Goal: Task Accomplishment & Management: Manage account settings

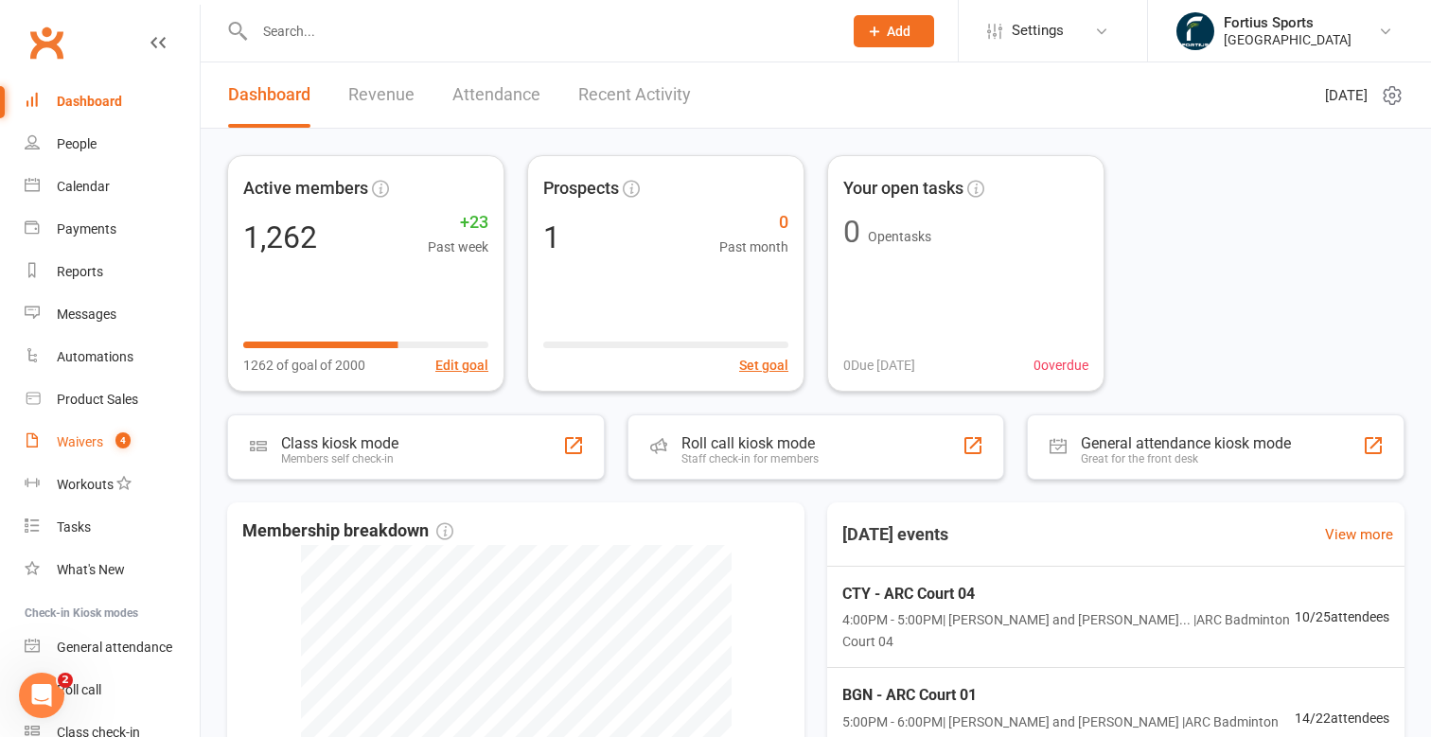
click at [88, 442] on div "Waivers" at bounding box center [80, 441] width 46 height 15
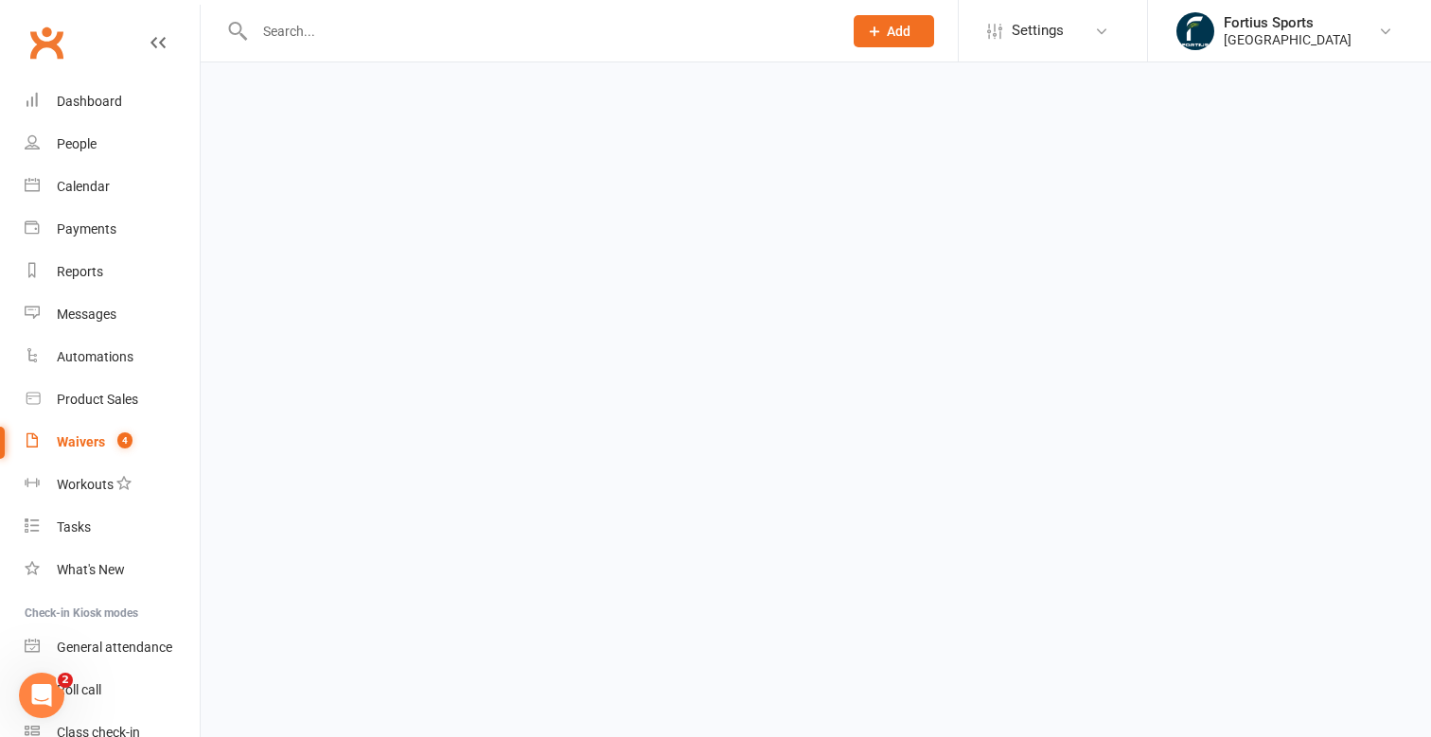
select select "100"
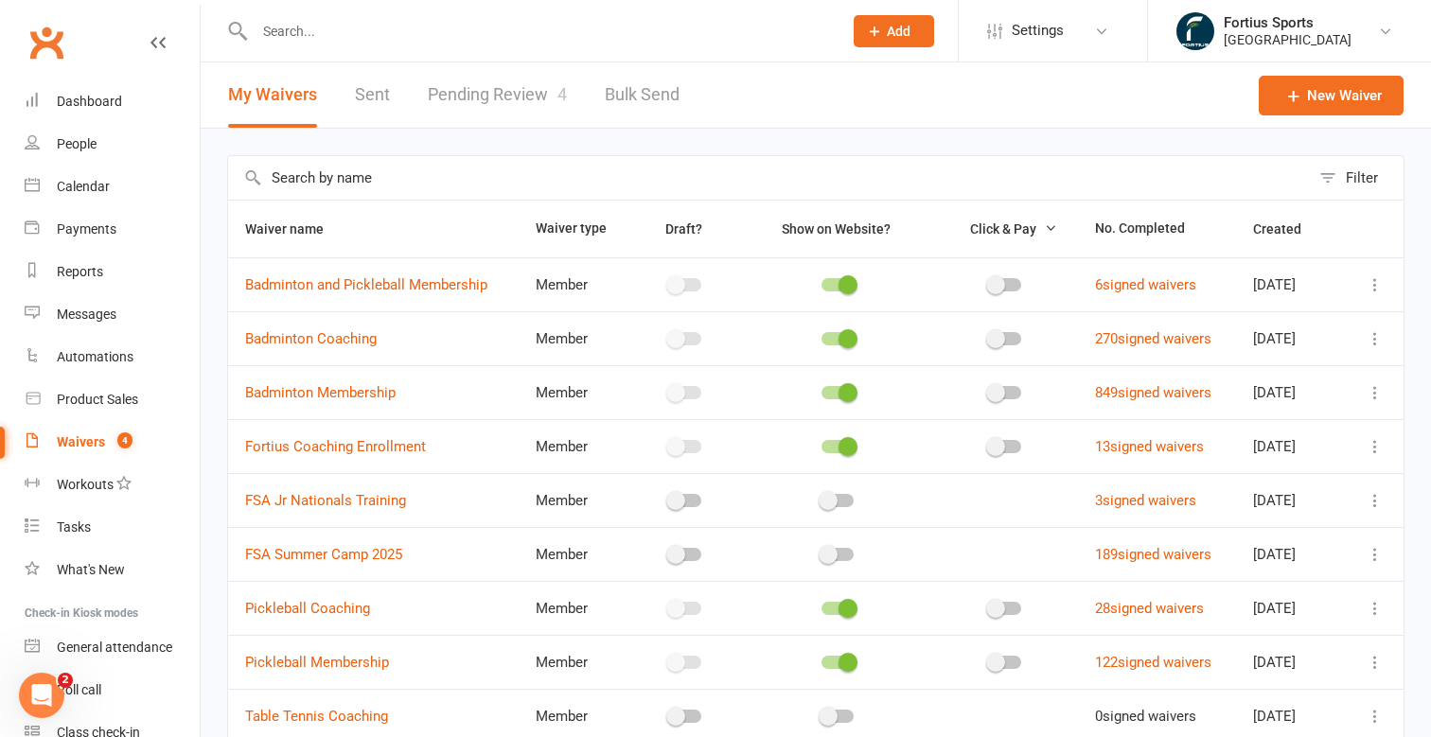
click at [476, 98] on link "Pending Review 4" at bounding box center [497, 94] width 139 height 65
select select "100"
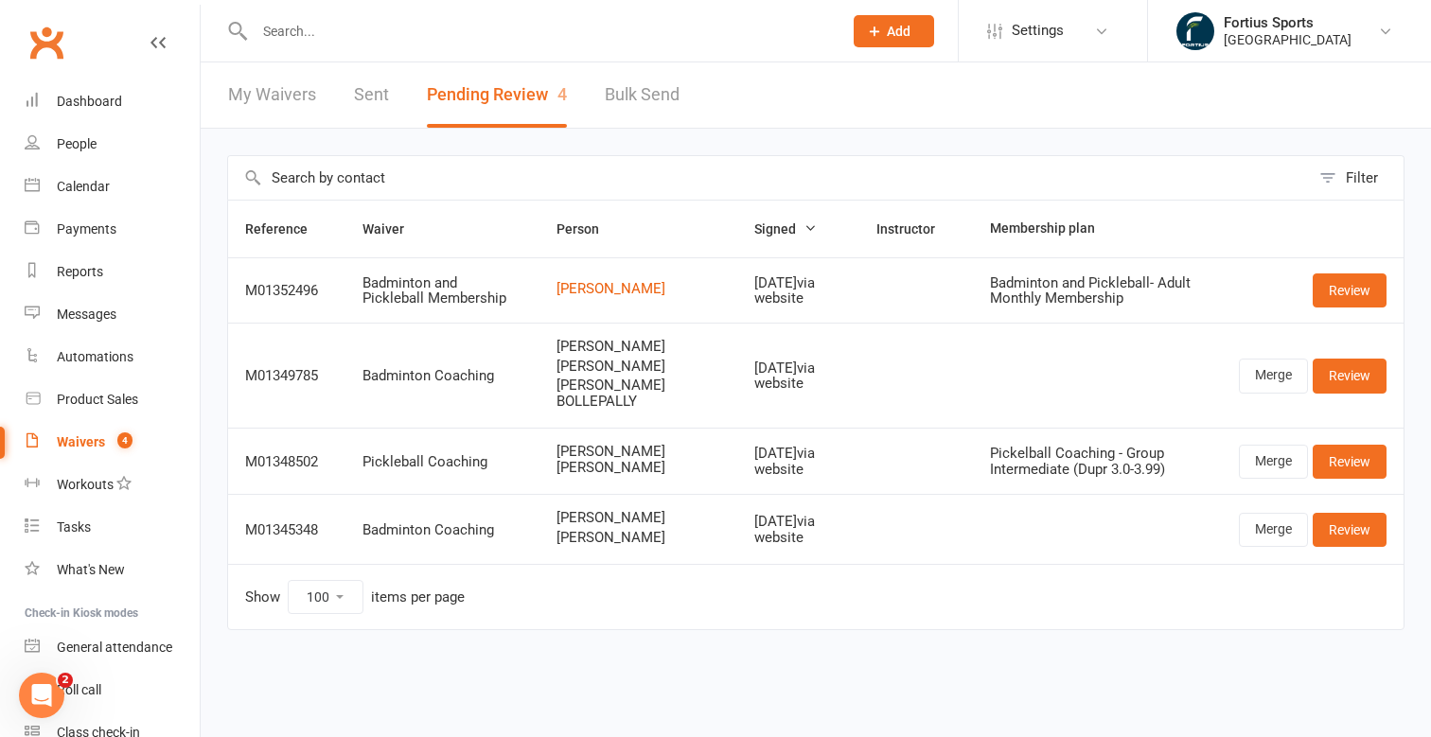
click at [94, 445] on div "Waivers" at bounding box center [81, 441] width 48 height 15
select select "100"
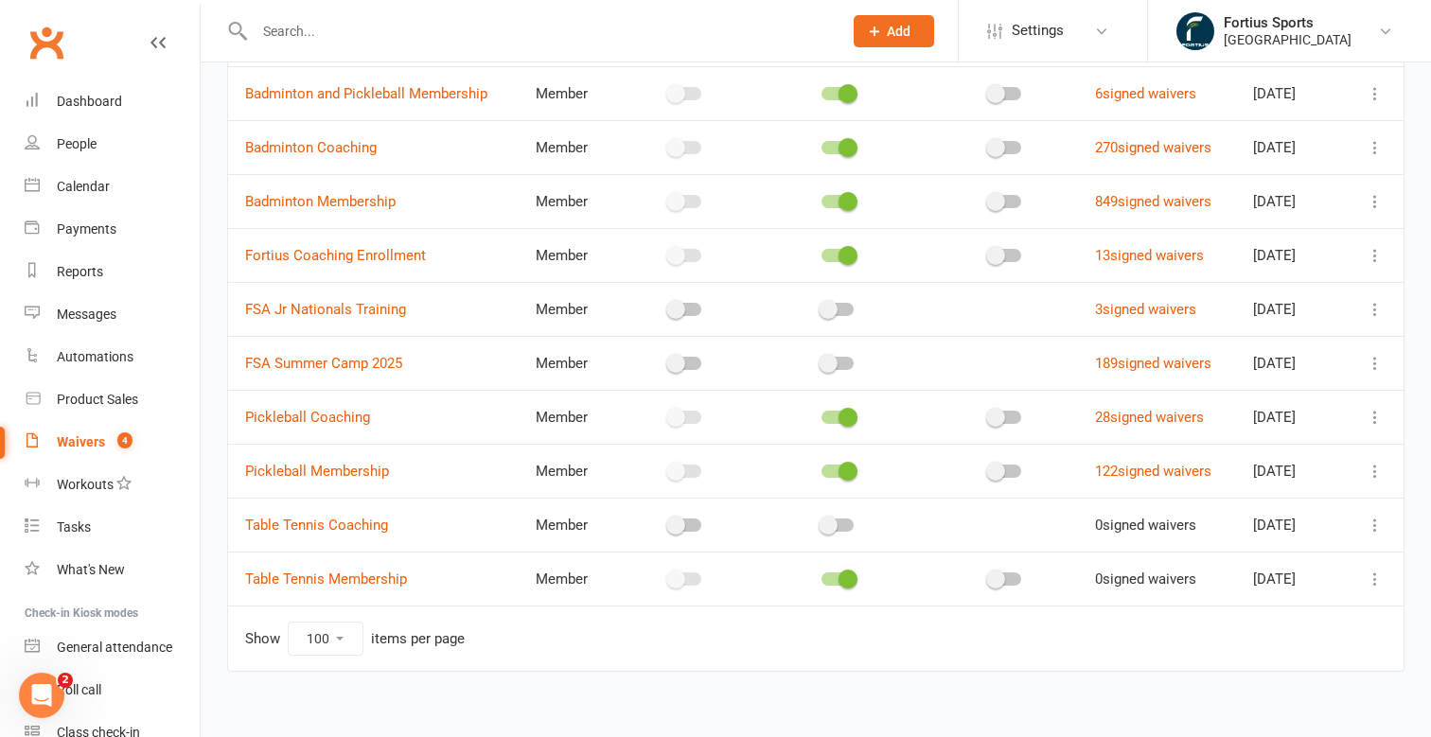
scroll to position [206, 0]
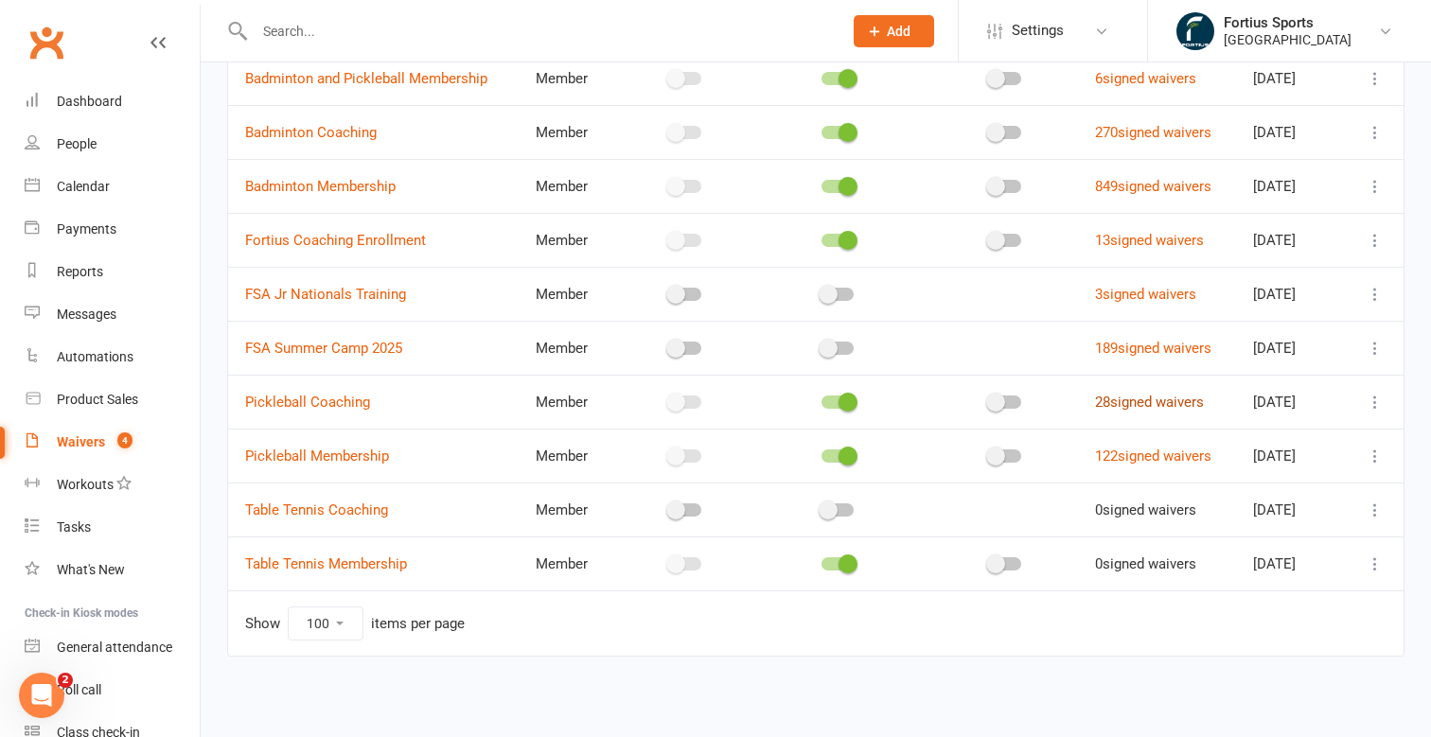
click at [1125, 408] on link "28 signed waivers" at bounding box center [1149, 402] width 109 height 17
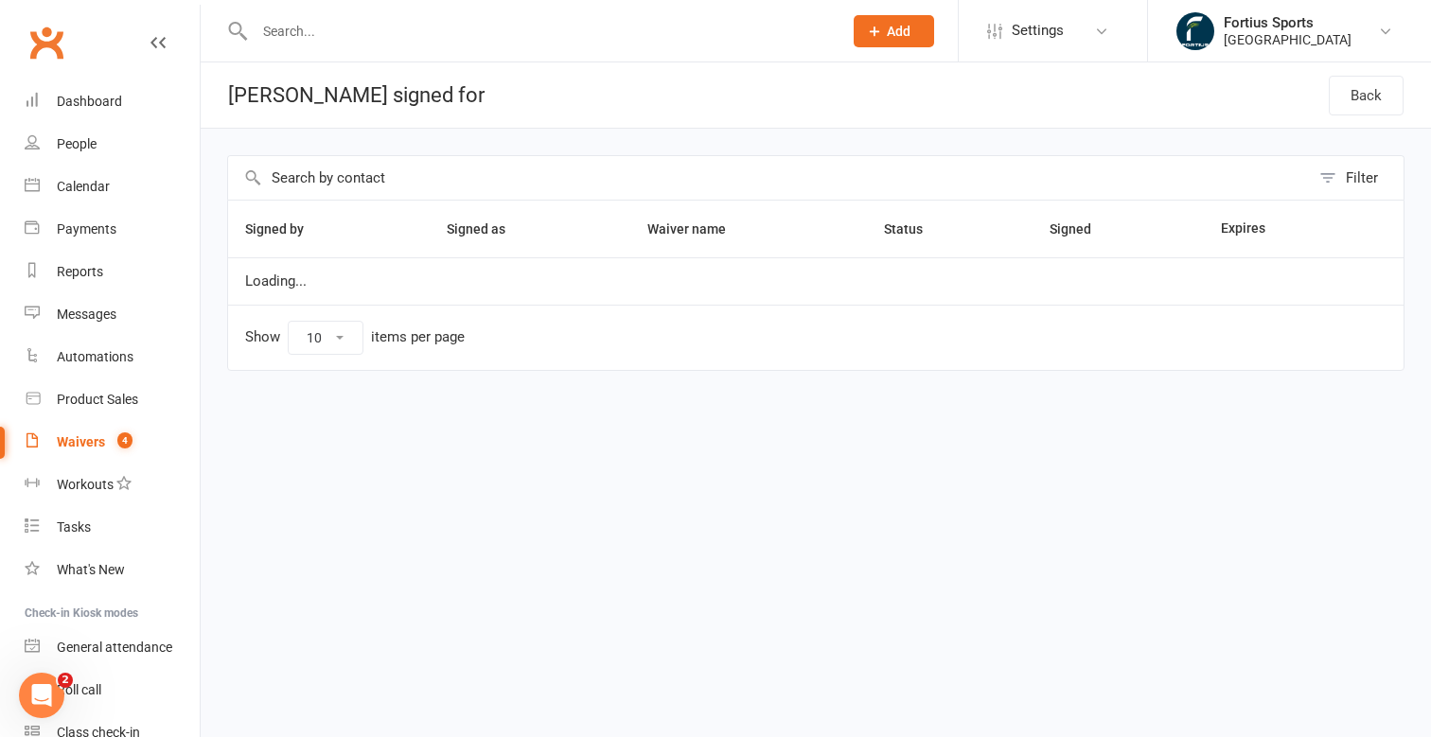
select select "100"
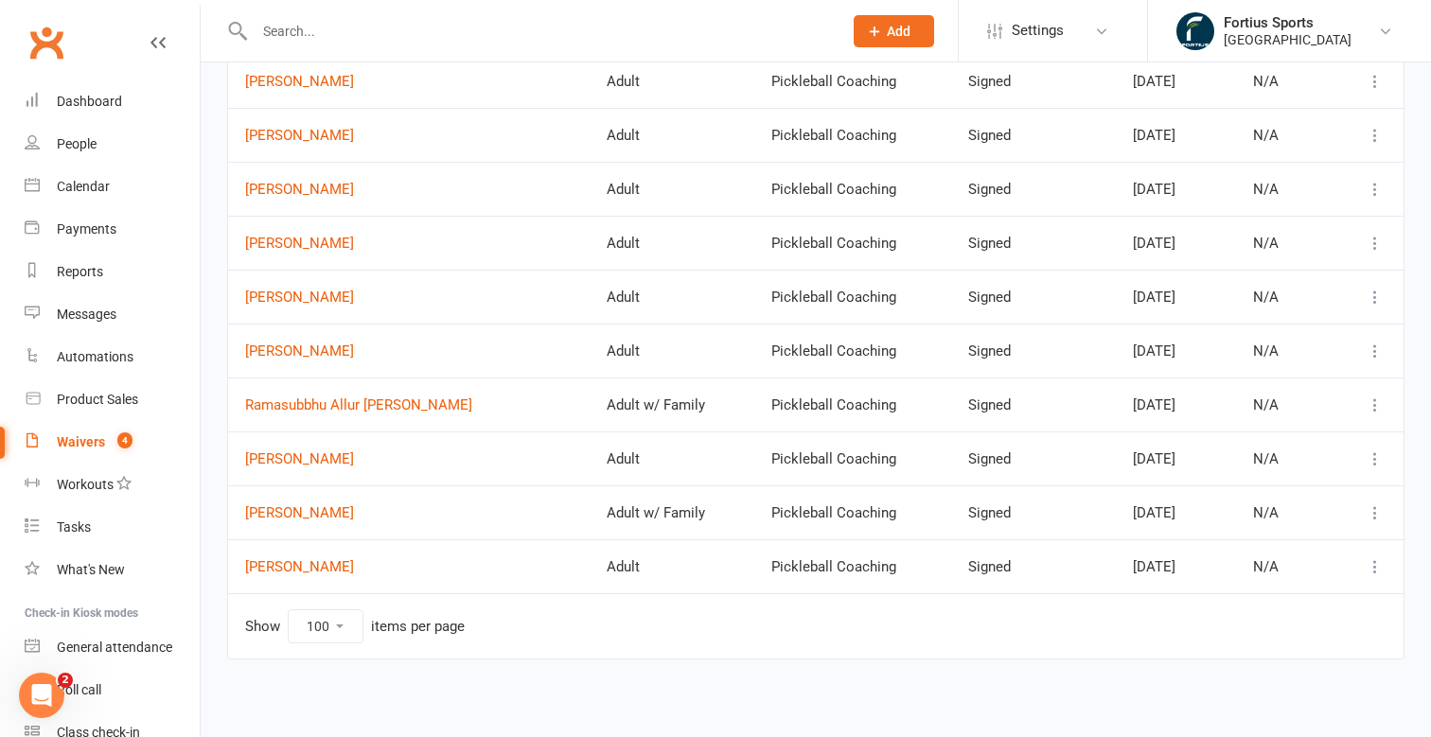
scroll to position [1177, 0]
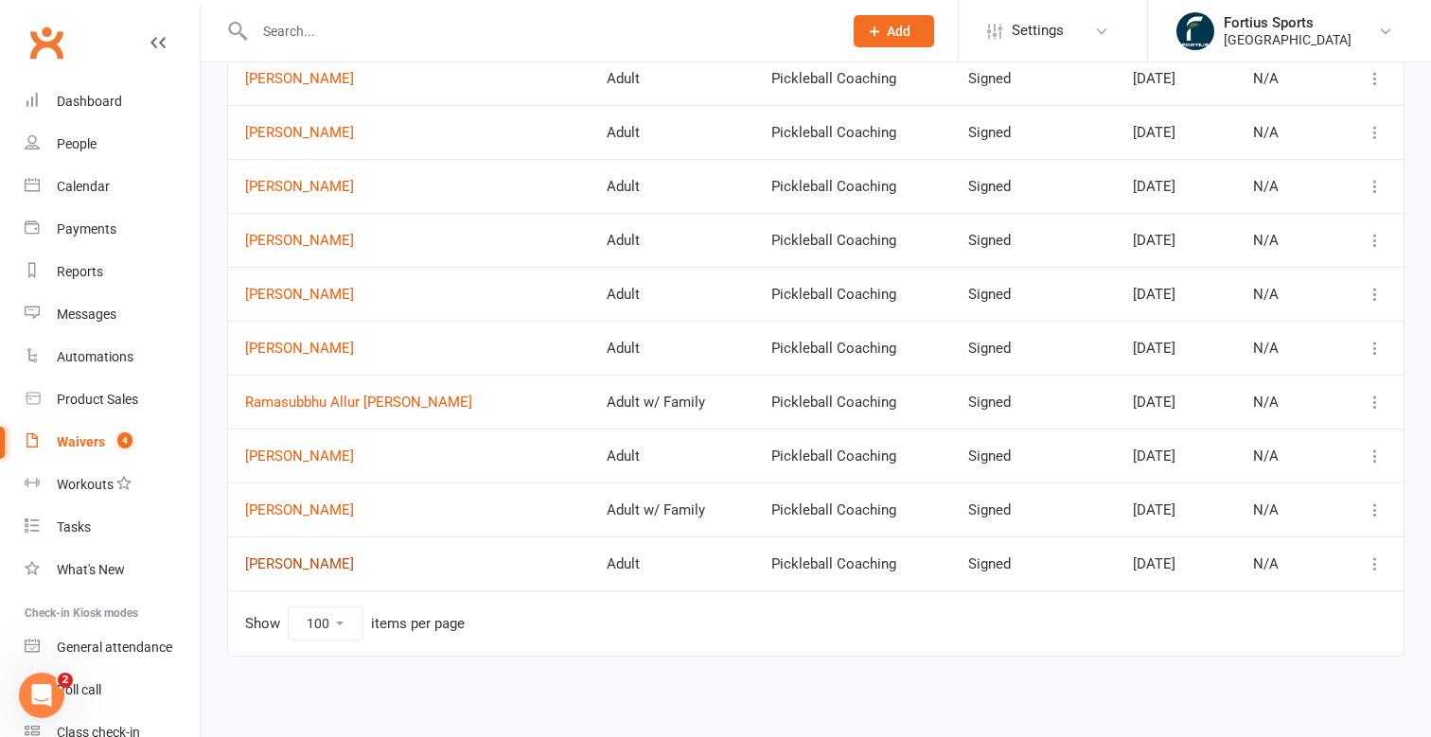
click at [322, 562] on link "[PERSON_NAME]" at bounding box center [408, 564] width 327 height 16
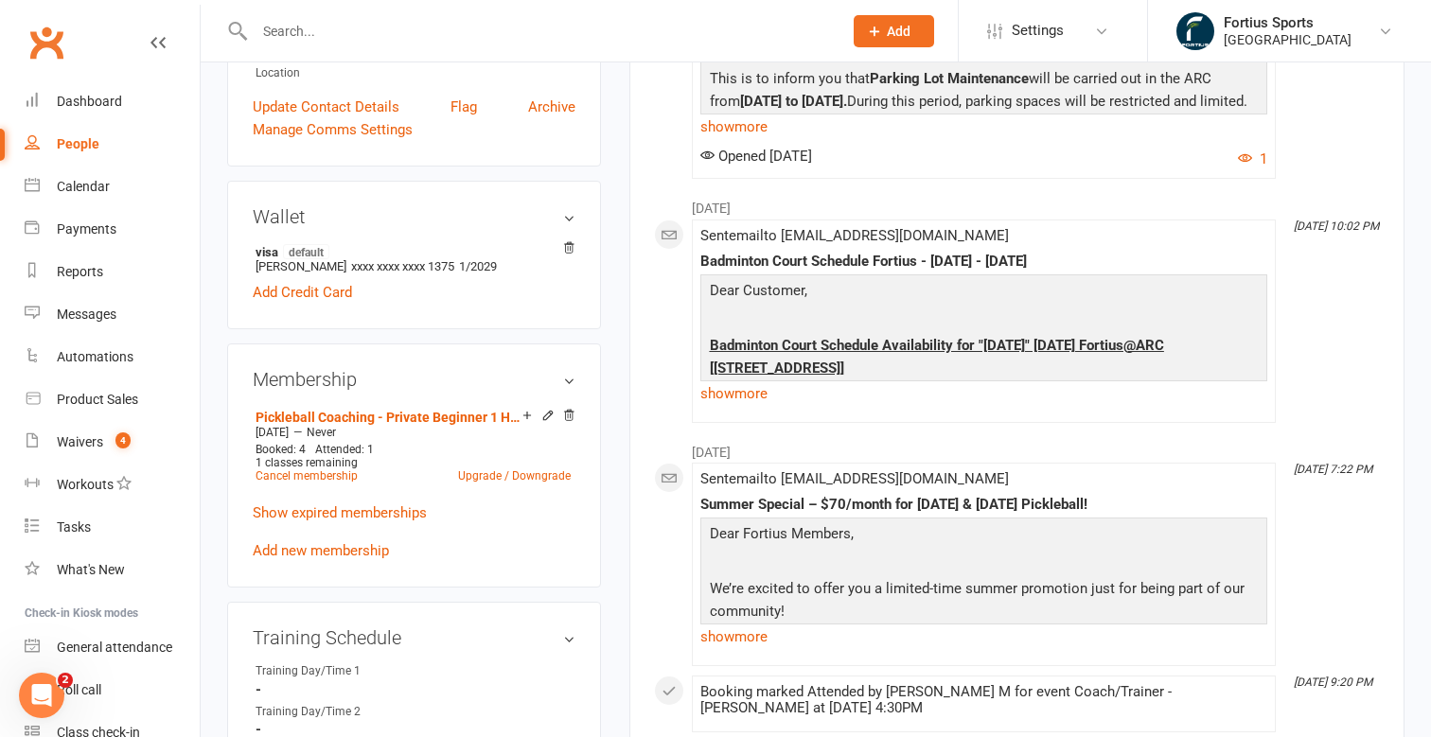
scroll to position [502, 0]
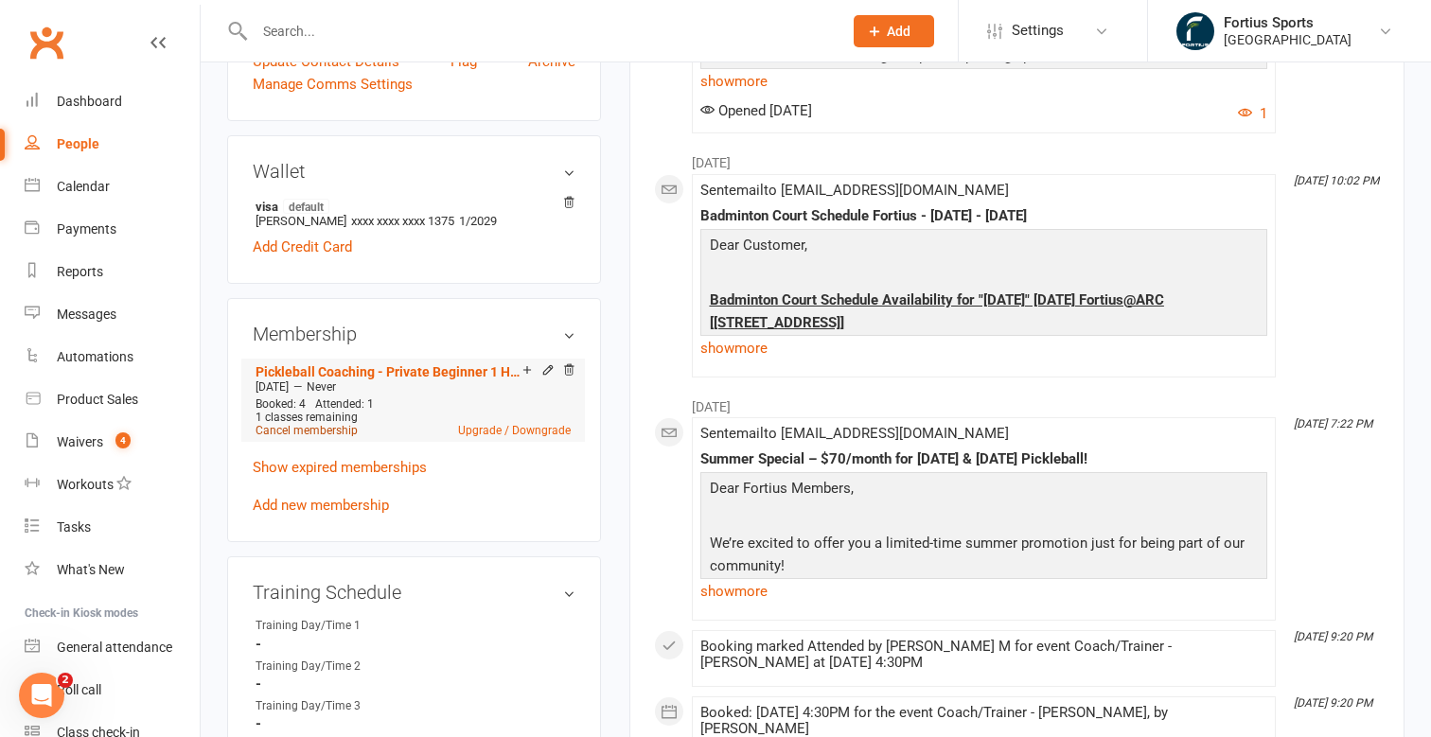
click at [341, 429] on link "Cancel membership" at bounding box center [306, 430] width 102 height 13
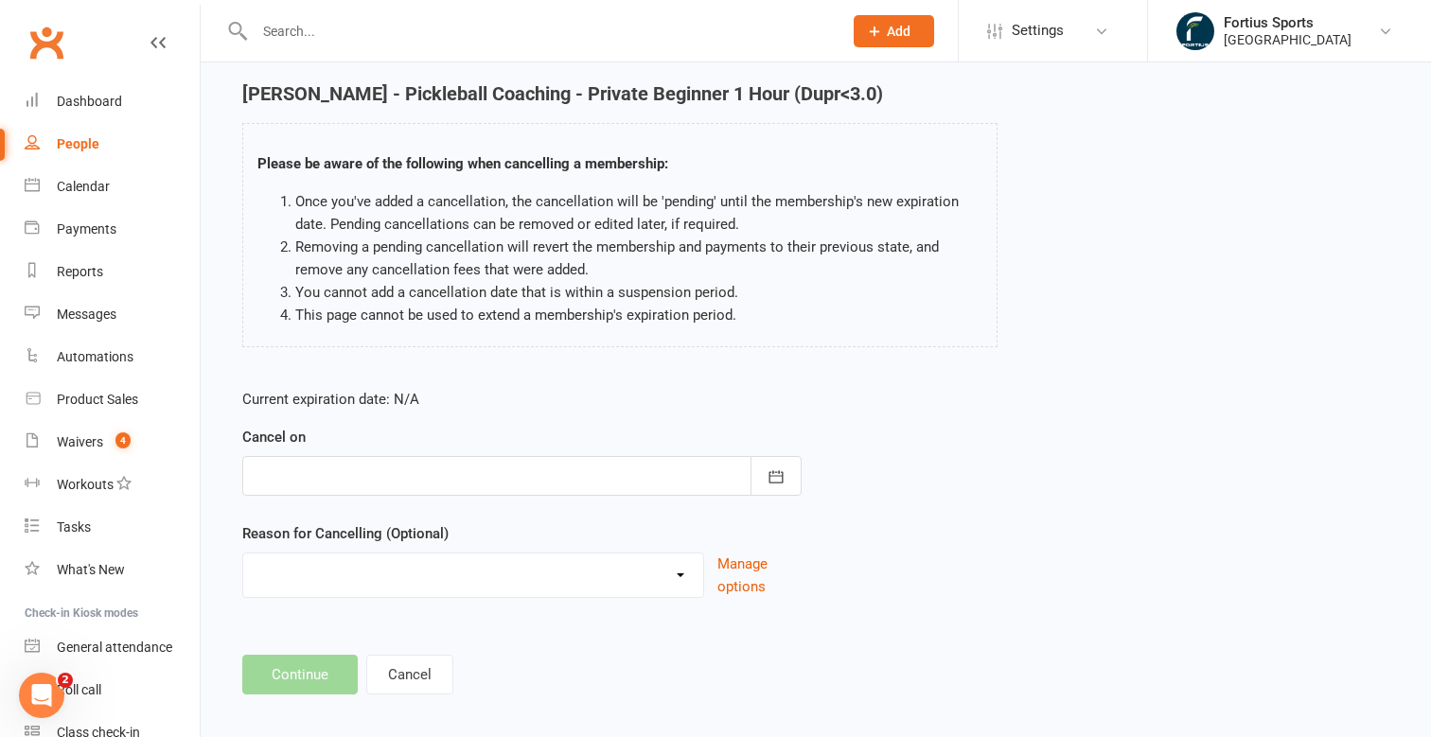
scroll to position [80, 0]
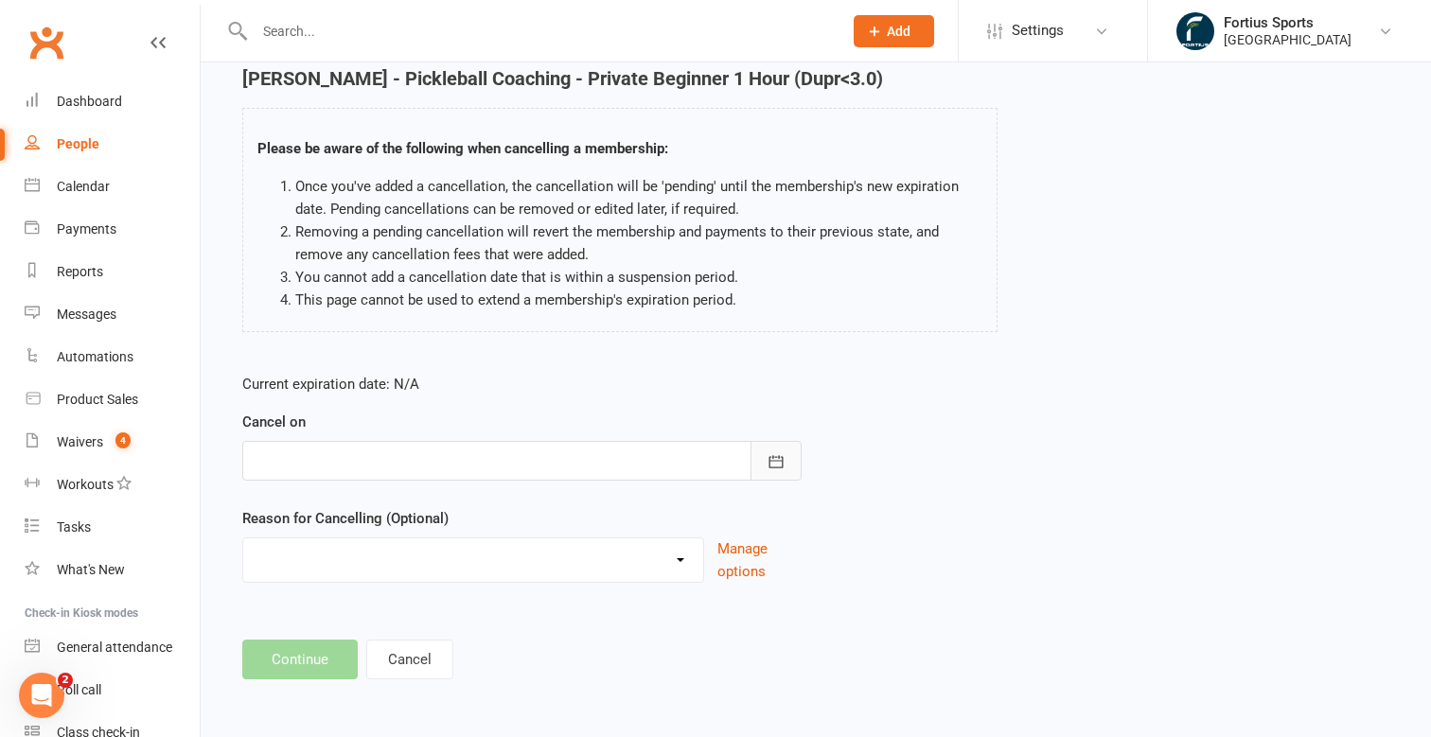
click at [768, 463] on icon "button" at bounding box center [775, 461] width 19 height 19
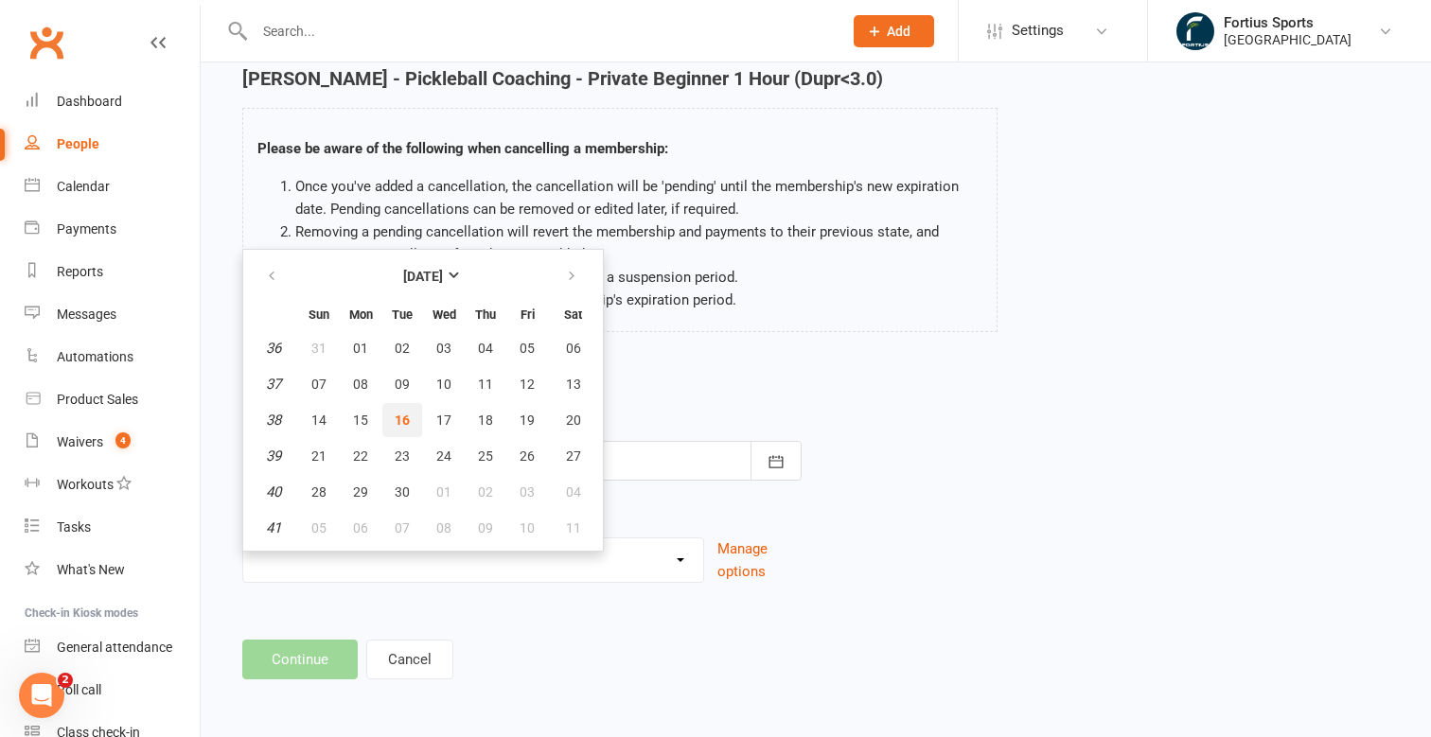
click at [405, 425] on span "16" at bounding box center [402, 420] width 15 height 15
type input "[DATE]"
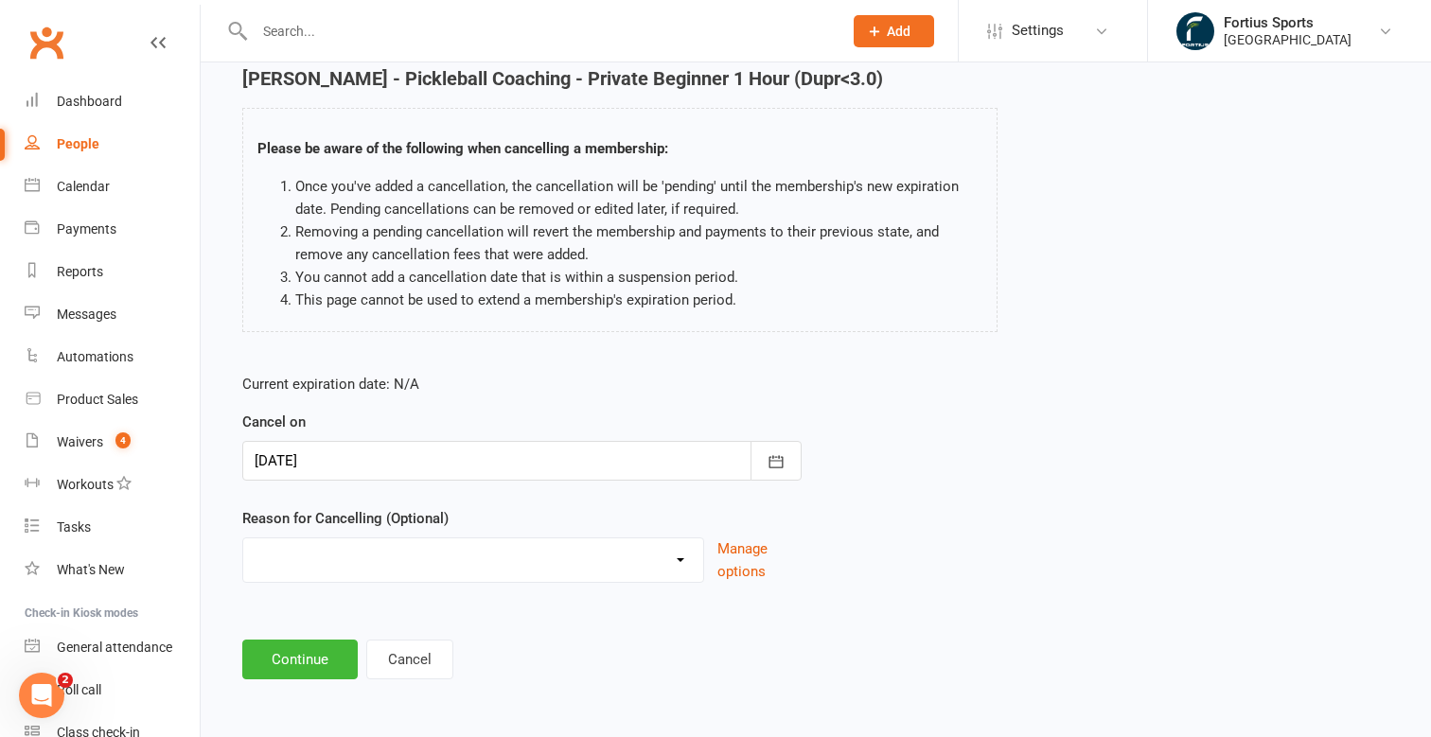
click at [463, 566] on select "Coaches Request Coaching is Complete Coach Request Customer requested via email…" at bounding box center [473, 557] width 460 height 38
click at [765, 547] on button "Manage options" at bounding box center [759, 559] width 84 height 45
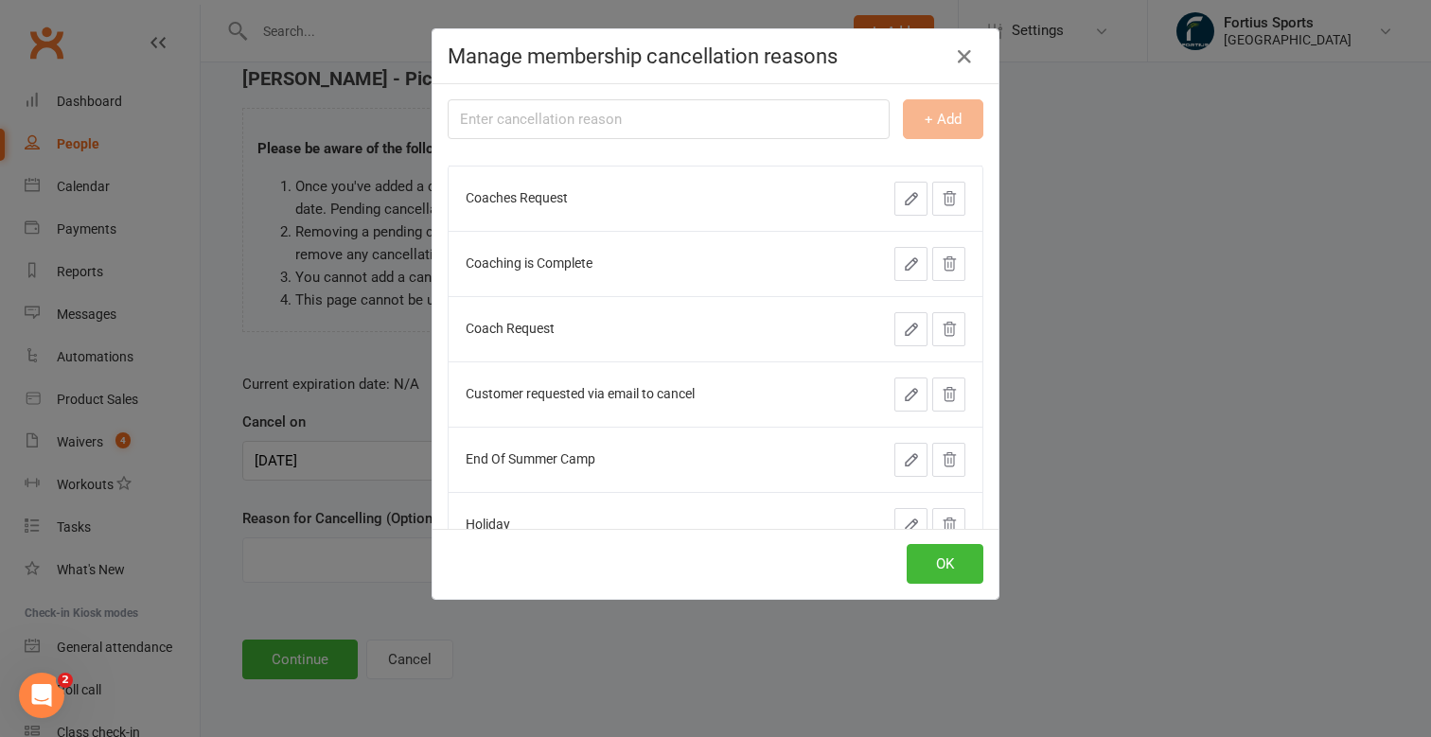
click at [705, 116] on input "text" at bounding box center [669, 119] width 442 height 40
click at [589, 113] on input "End of the plan" at bounding box center [669, 119] width 442 height 40
click at [535, 116] on input "End of the plan" at bounding box center [669, 119] width 442 height 40
click at [593, 111] on input "End of the plan" at bounding box center [669, 119] width 442 height 40
type input "E"
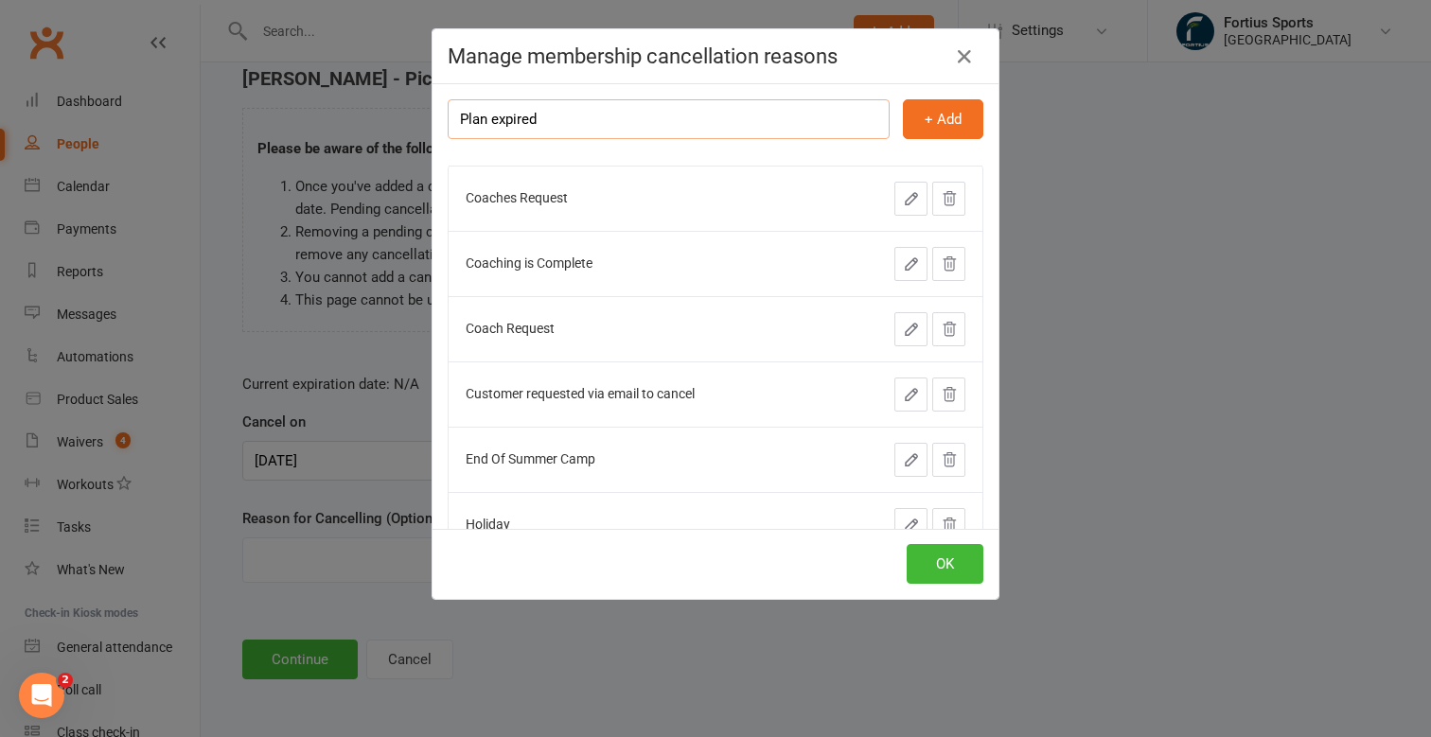
click at [488, 123] on input "Plan expired" at bounding box center [669, 119] width 442 height 40
click at [458, 116] on input "Plan is expired" at bounding box center [669, 119] width 442 height 40
type input "Membership plan is expired"
click at [939, 116] on button "+ Add" at bounding box center [943, 119] width 80 height 40
click at [933, 569] on button "OK" at bounding box center [945, 564] width 77 height 40
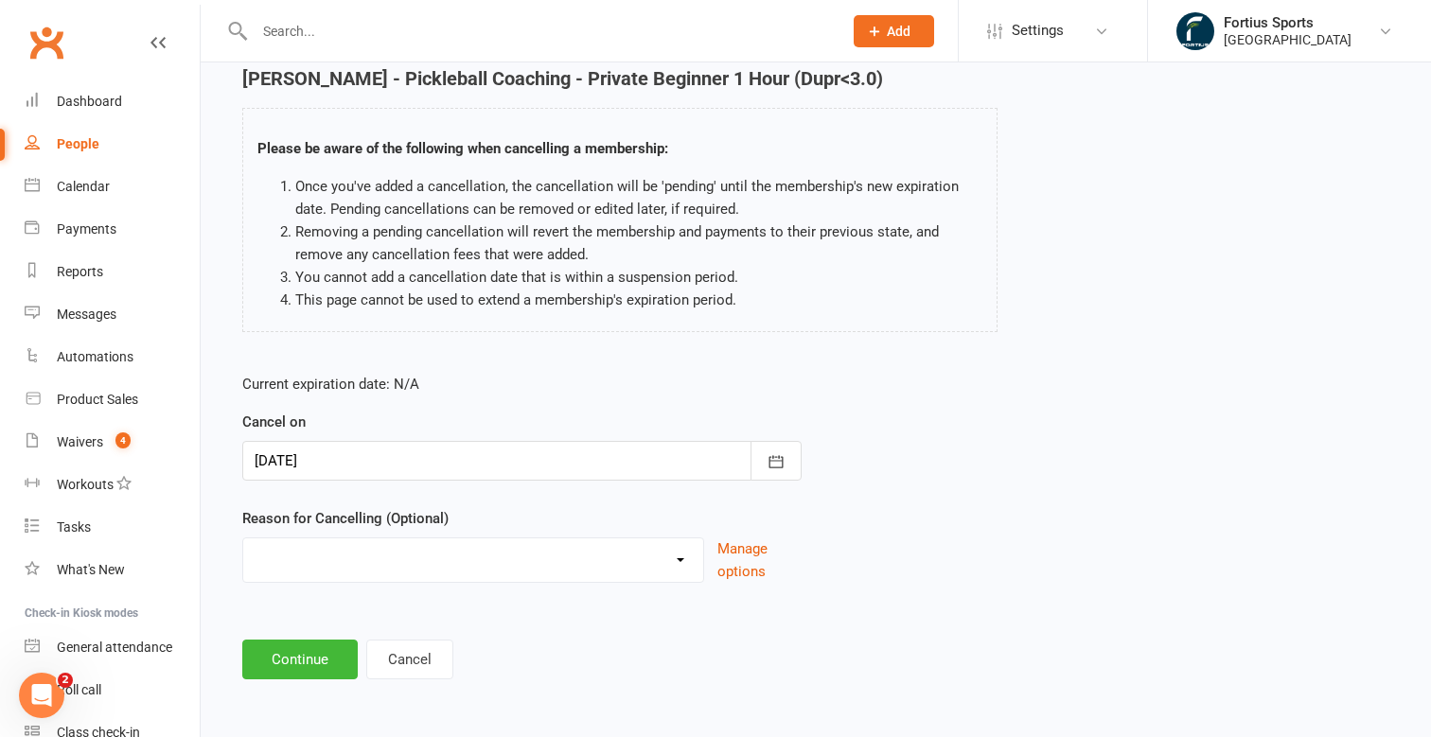
click at [372, 555] on select "Coaches Request Coaching is Complete Coach Request Customer requested via email…" at bounding box center [473, 557] width 460 height 38
select select "7"
click at [243, 538] on select "Coaches Request Coaching is Complete Coach Request Customer requested via email…" at bounding box center [473, 557] width 460 height 38
click at [324, 664] on button "Continue" at bounding box center [299, 660] width 115 height 40
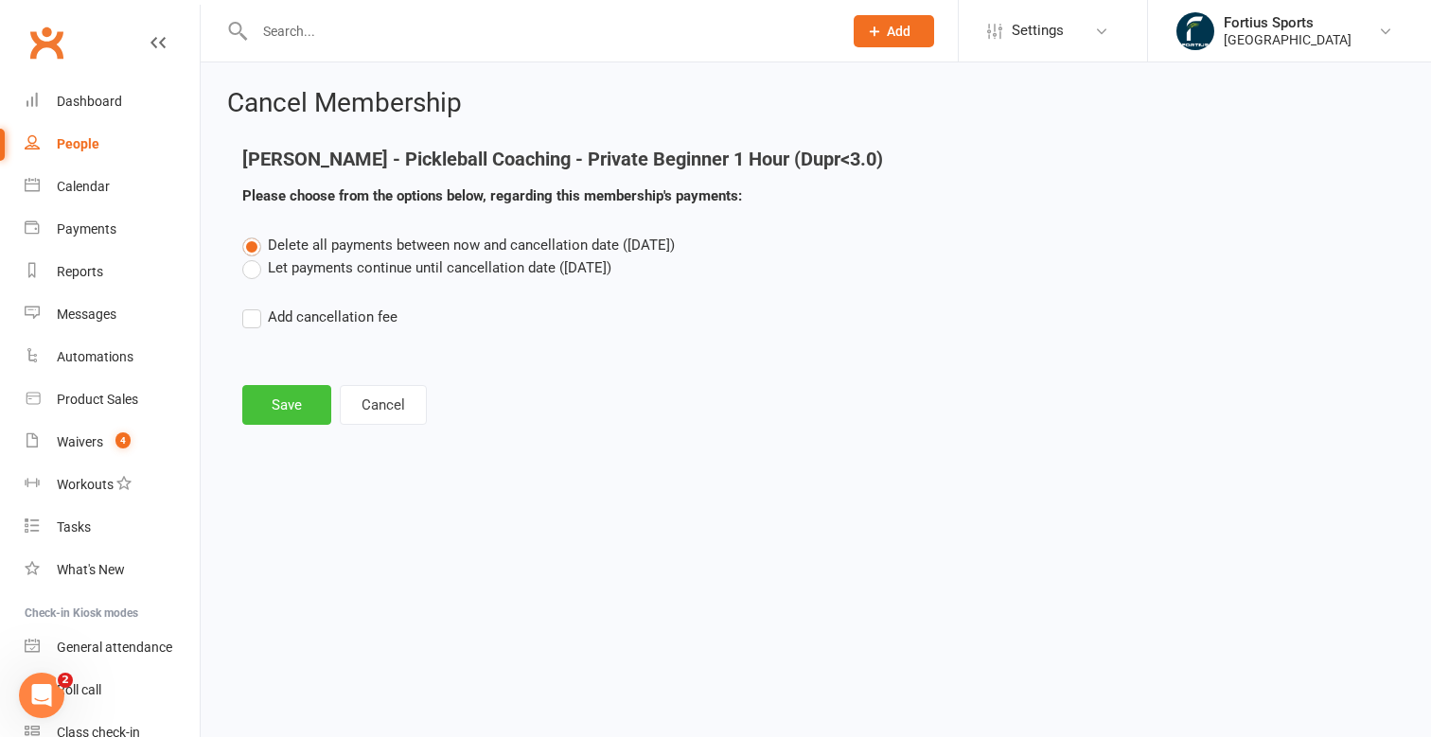
click at [294, 405] on button "Save" at bounding box center [286, 405] width 89 height 40
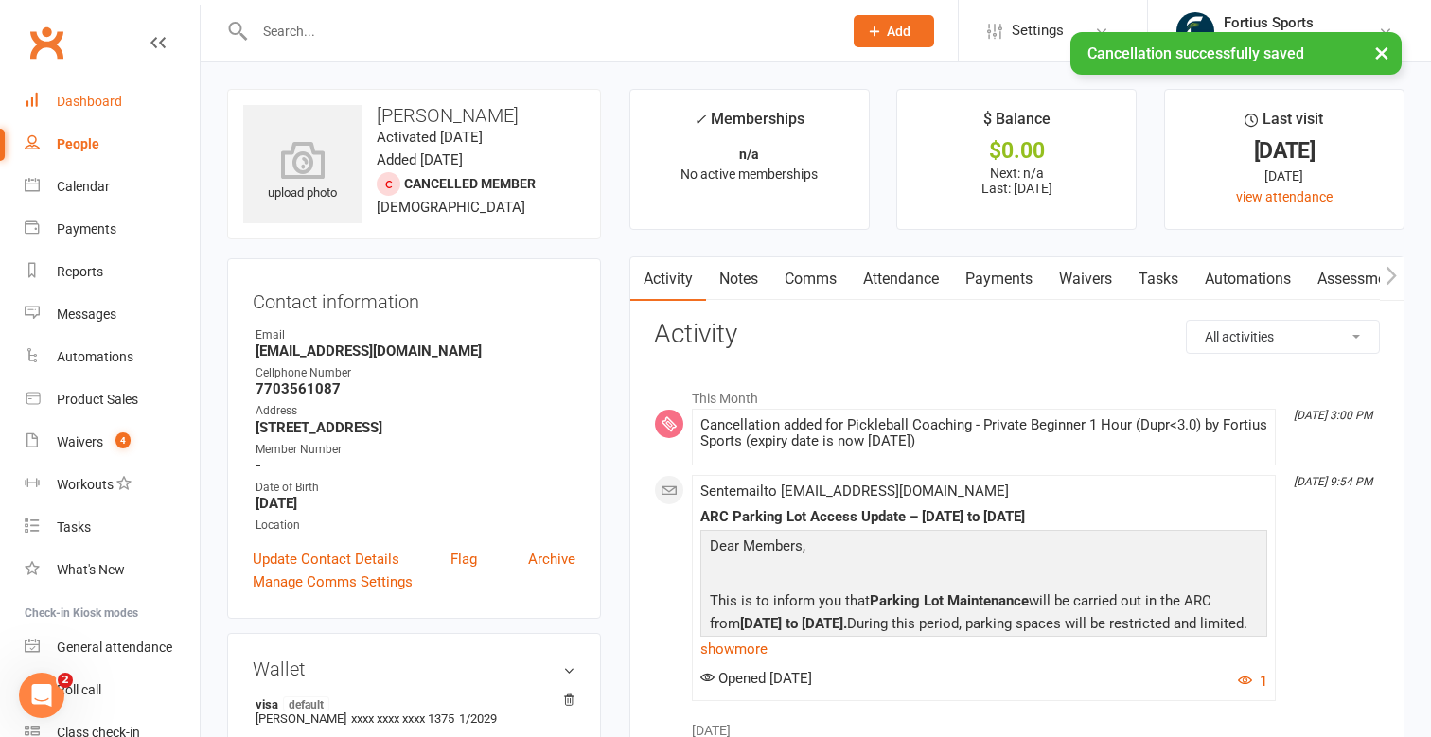
click at [71, 101] on div "Dashboard" at bounding box center [89, 101] width 65 height 15
